Goal: Task Accomplishment & Management: Manage account settings

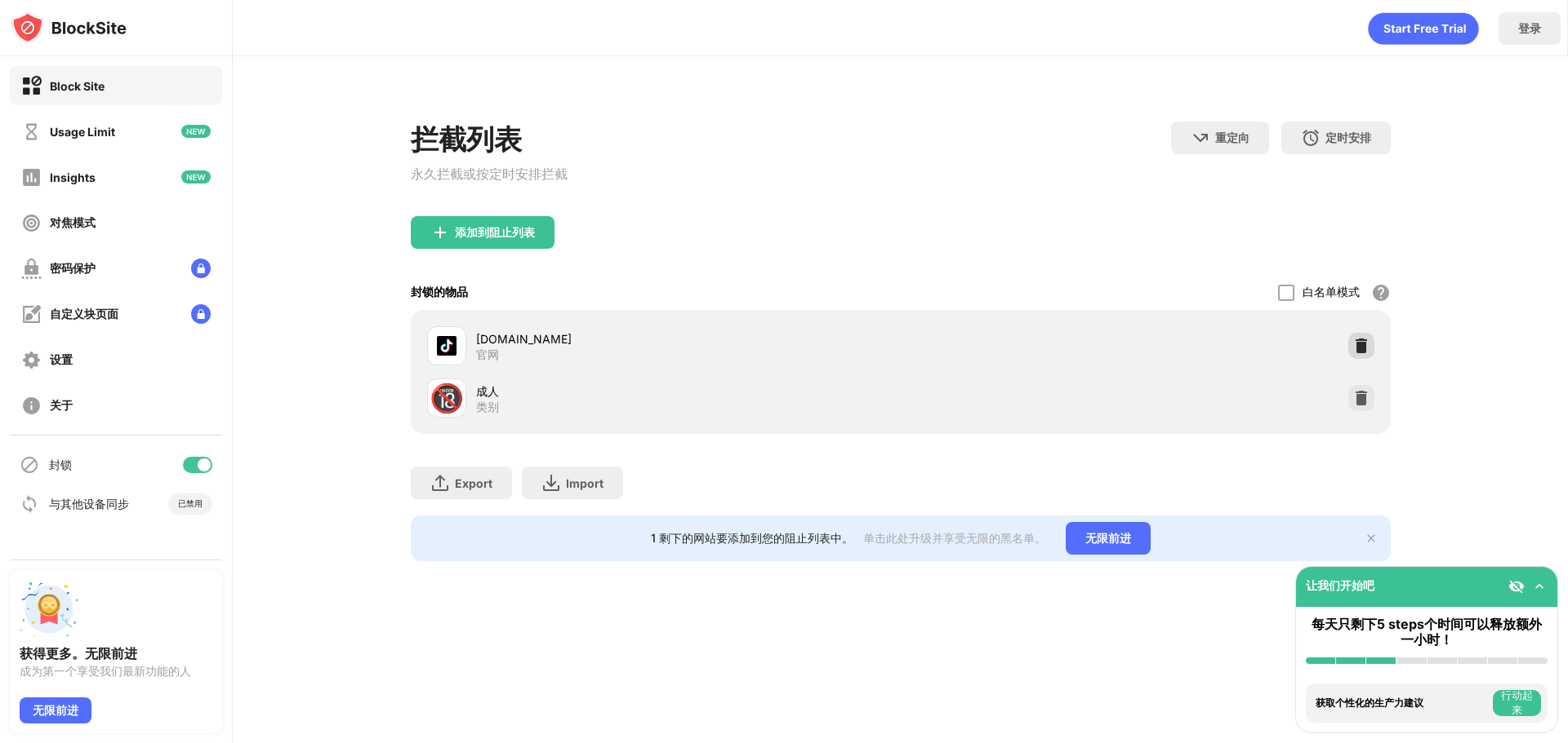
click at [1357, 348] on img at bounding box center [1360, 345] width 16 height 16
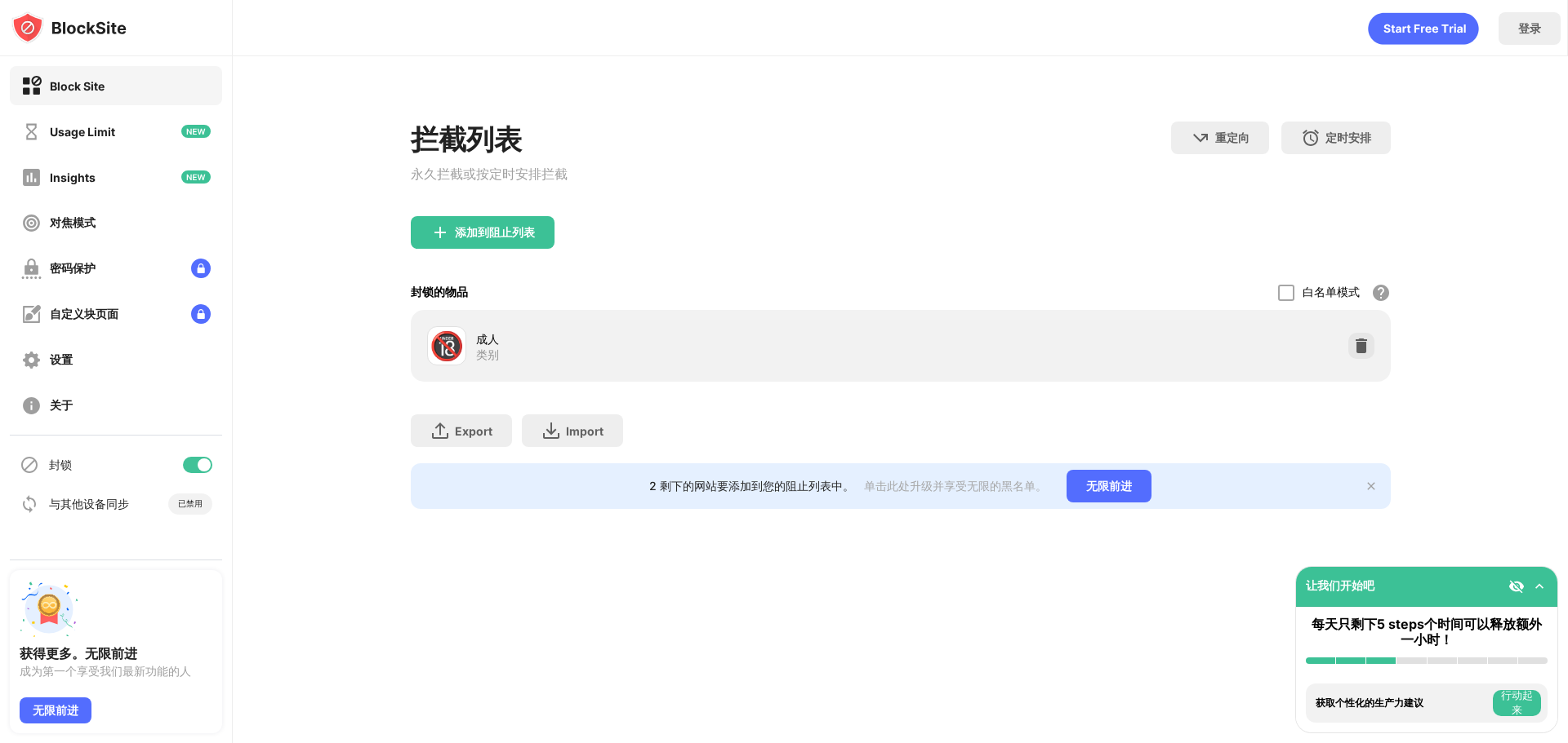
click at [1537, 584] on img at bounding box center [1538, 586] width 16 height 16
